Goal: Information Seeking & Learning: Stay updated

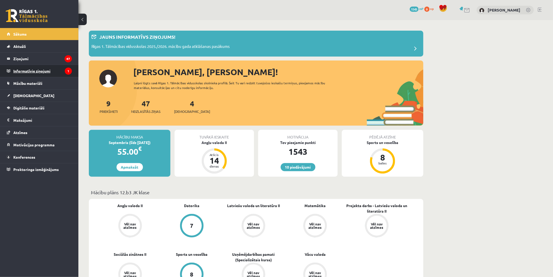
click at [46, 73] on legend "Informatīvie ziņojumi 1" at bounding box center [42, 71] width 59 height 12
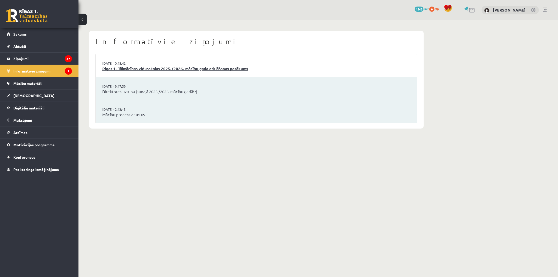
click at [173, 68] on link "Rīgas 1. Tālmācības vidusskolas 2025./2026. mācību gada atklāšanas pasākums" at bounding box center [256, 69] width 308 height 6
click at [60, 59] on legend "Ziņojumi 47" at bounding box center [42, 59] width 59 height 12
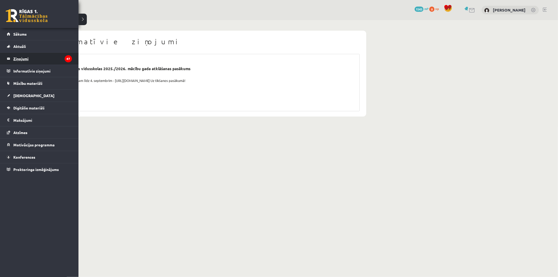
click at [31, 54] on legend "Ziņojumi 47" at bounding box center [42, 59] width 59 height 12
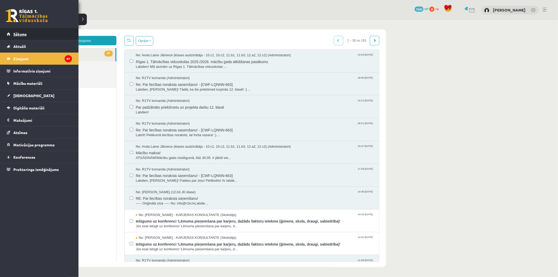
click at [10, 33] on link "Sākums" at bounding box center [39, 34] width 65 height 12
